Goal: Task Accomplishment & Management: Manage account settings

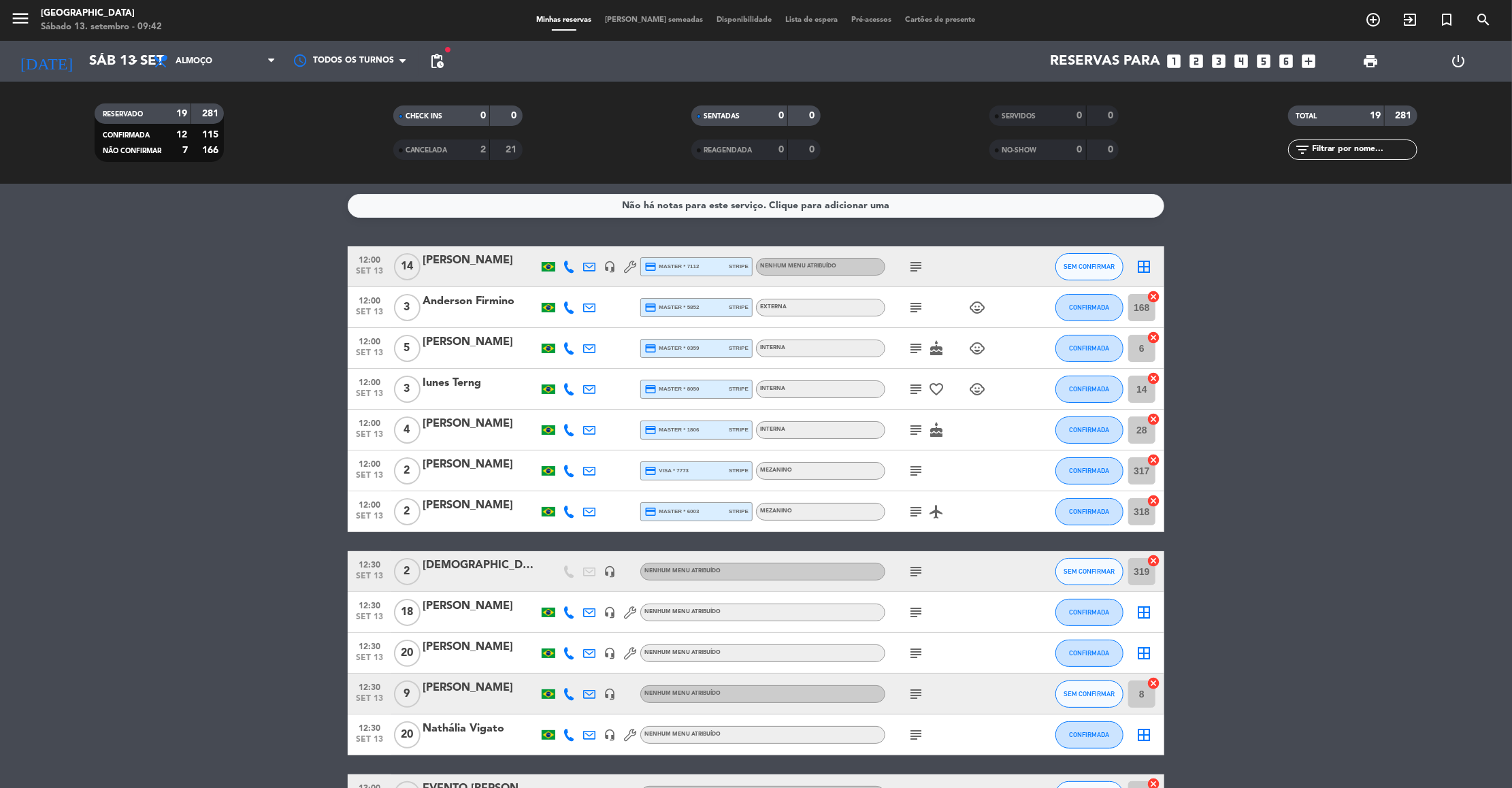
click at [910, 301] on icon "subject" at bounding box center [916, 308] width 16 height 16
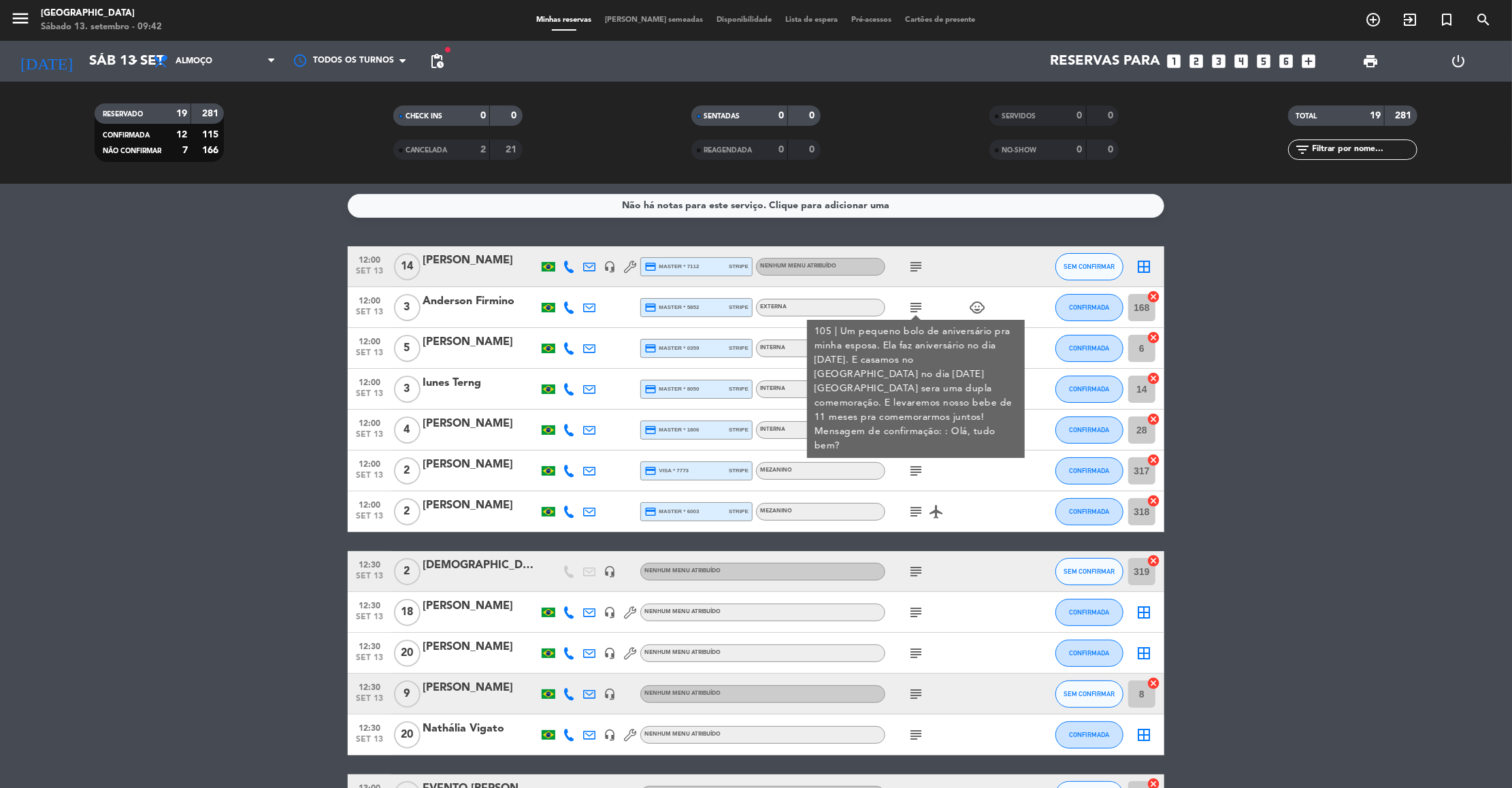
click at [918, 356] on div "105 | Um pequeno bolo de aniversário pra minha esposa. Ela faz aniversário no d…" at bounding box center [916, 389] width 203 height 129
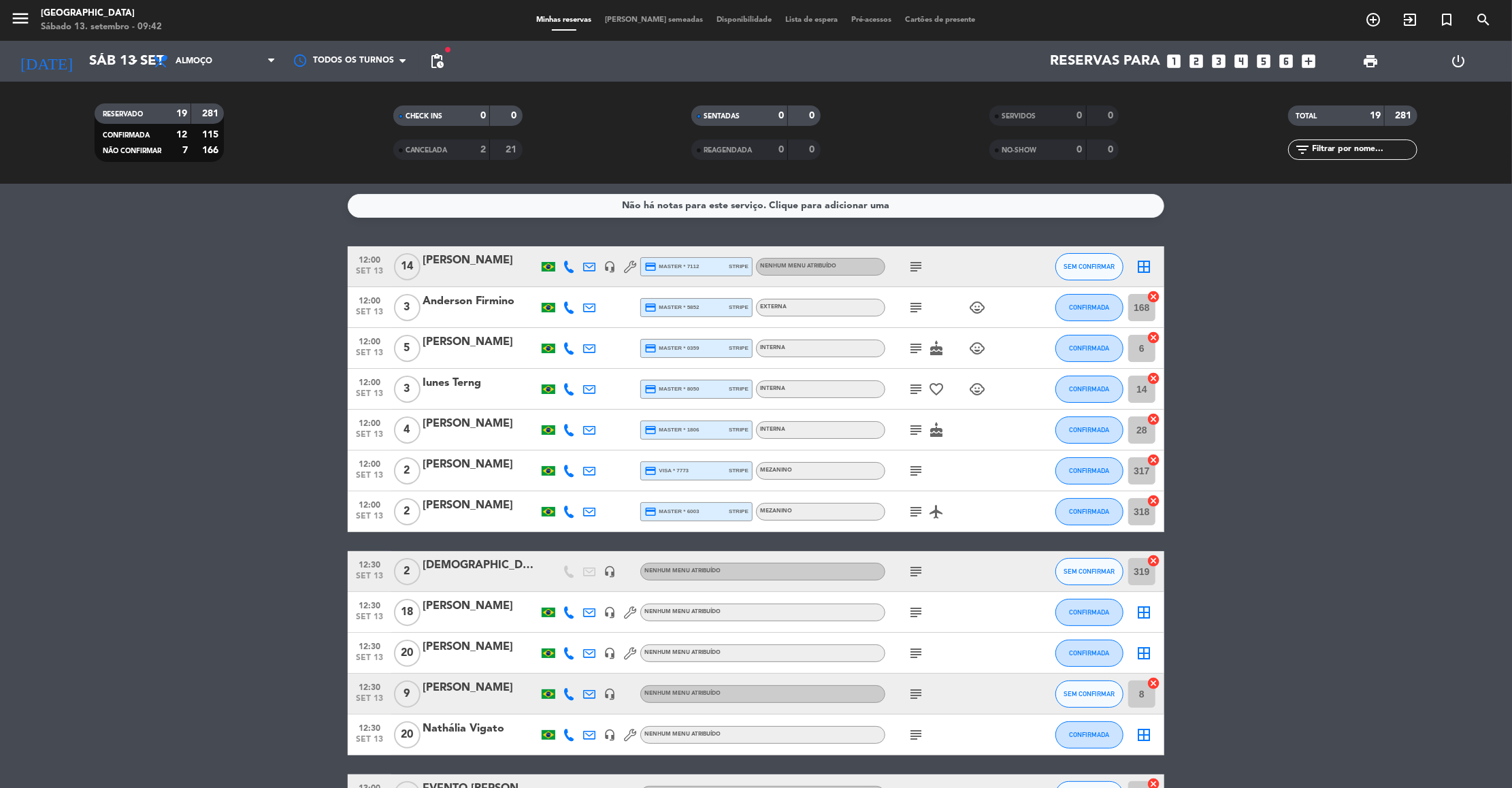
click at [912, 341] on icon "subject" at bounding box center [916, 348] width 16 height 16
click at [912, 392] on icon "subject" at bounding box center [916, 389] width 16 height 16
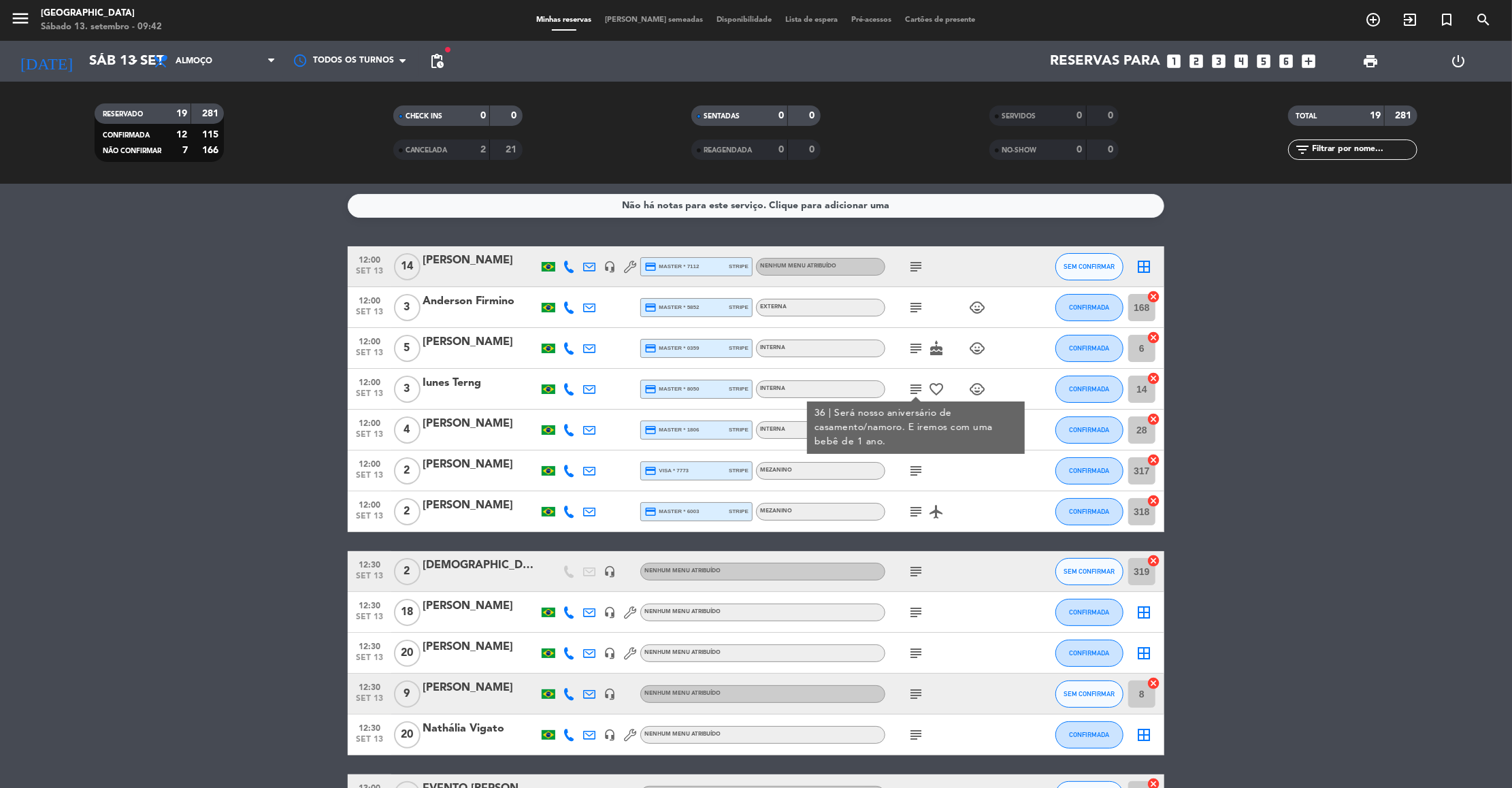
click at [971, 436] on div "36 | Será nosso aniversário de casamento/namoro. E iremos com uma bebê de 1 ano." at bounding box center [916, 428] width 203 height 43
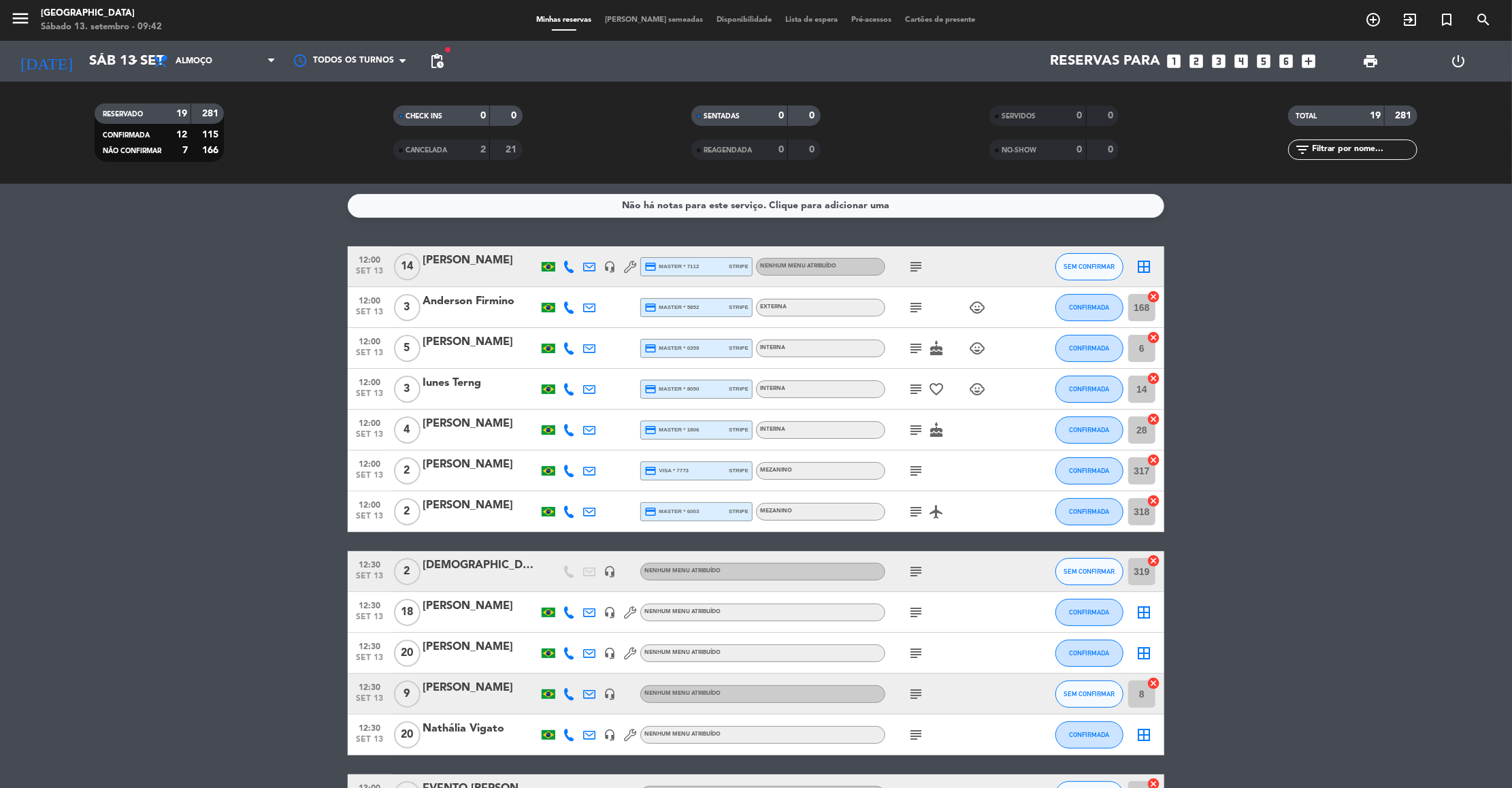
click at [915, 432] on icon "subject" at bounding box center [916, 430] width 16 height 16
click at [969, 414] on div "subject 34 cake" at bounding box center [946, 429] width 122 height 40
click at [915, 428] on icon "subject" at bounding box center [916, 430] width 16 height 16
click at [440, 432] on div "[PERSON_NAME]" at bounding box center [479, 424] width 115 height 18
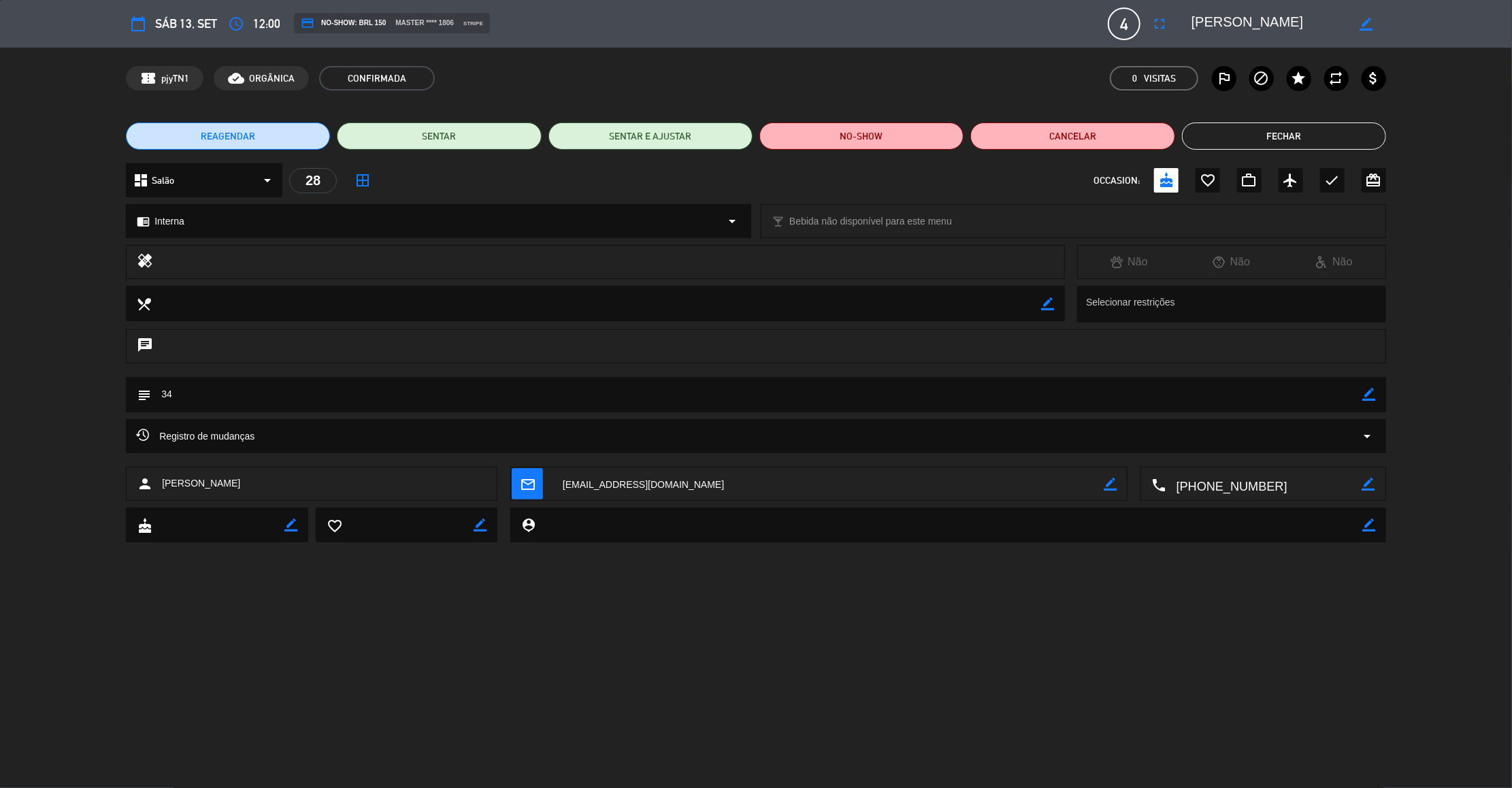
click at [1375, 398] on icon "border_color" at bounding box center [1369, 394] width 13 height 13
type textarea "3"
type textarea "44"
click at [1364, 392] on icon at bounding box center [1369, 394] width 13 height 13
click at [1269, 130] on button "Fechar" at bounding box center [1284, 136] width 204 height 27
